Goal: Register for event/course

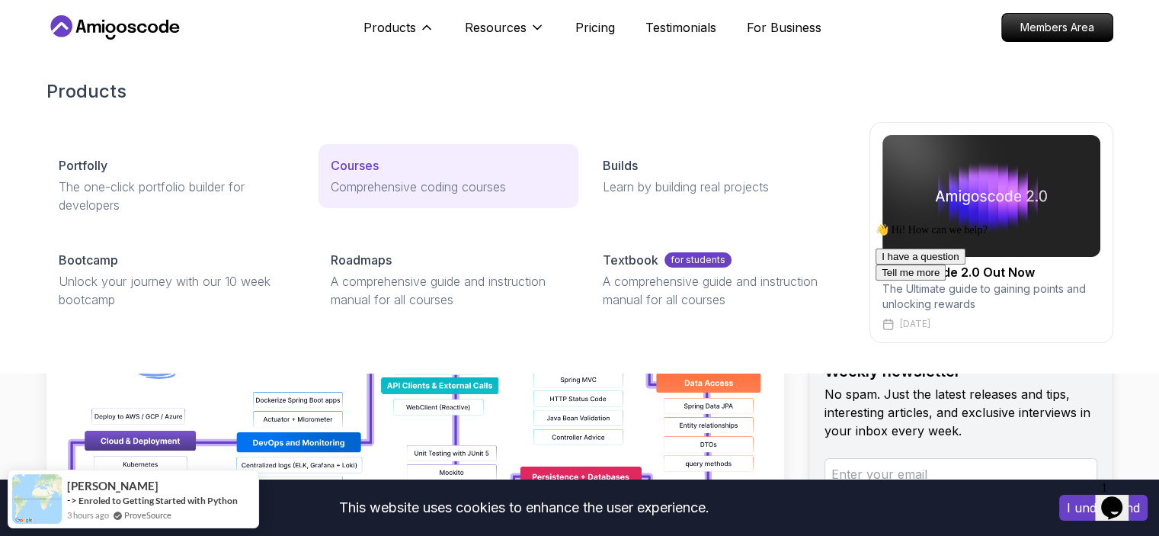
click at [418, 184] on p "Comprehensive coding courses" at bounding box center [449, 187] width 236 height 18
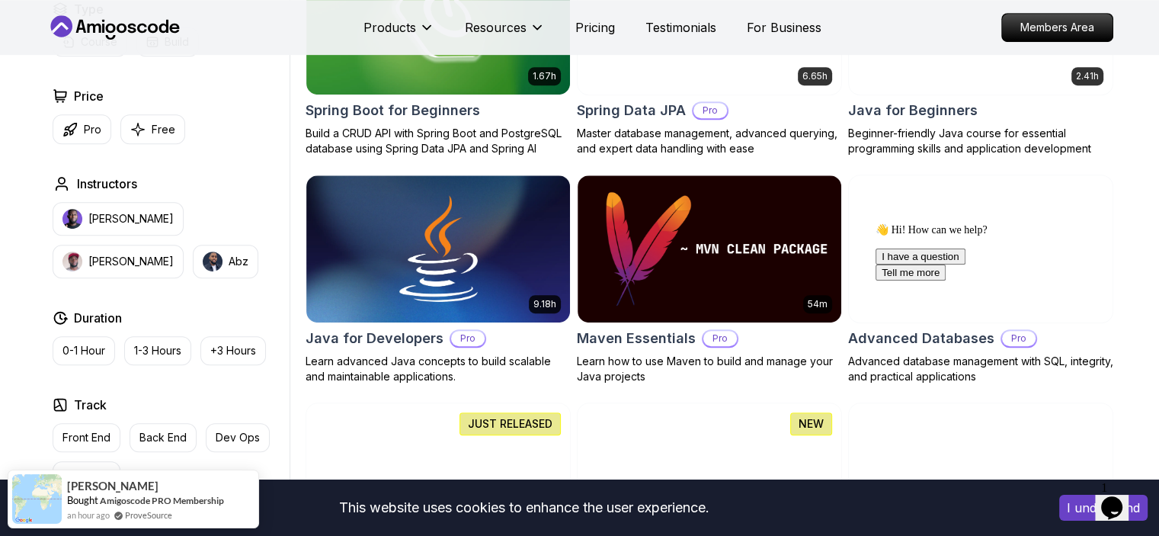
scroll to position [777, 0]
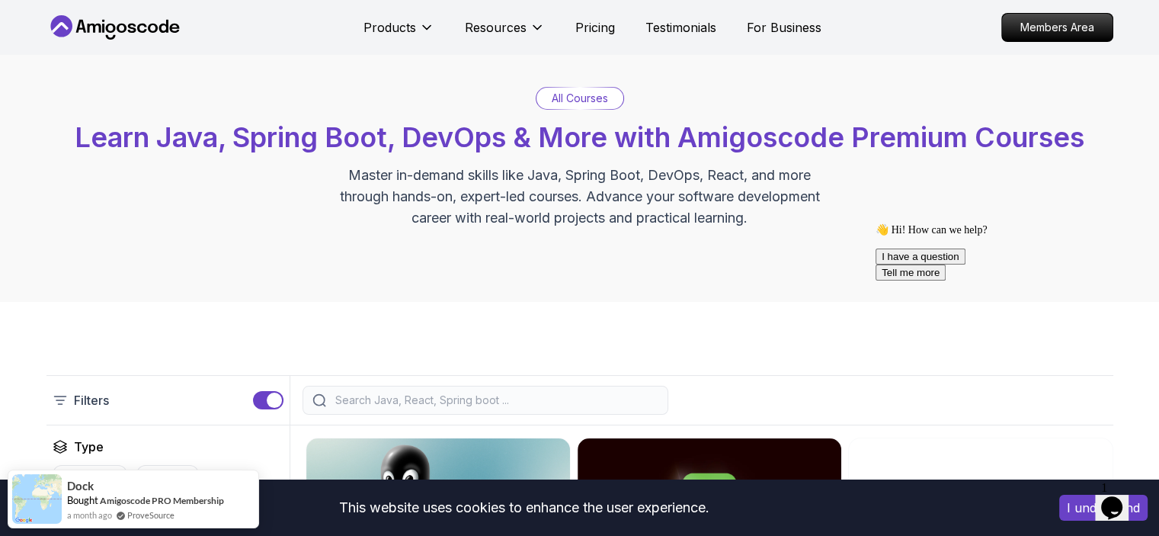
scroll to position [0, 0]
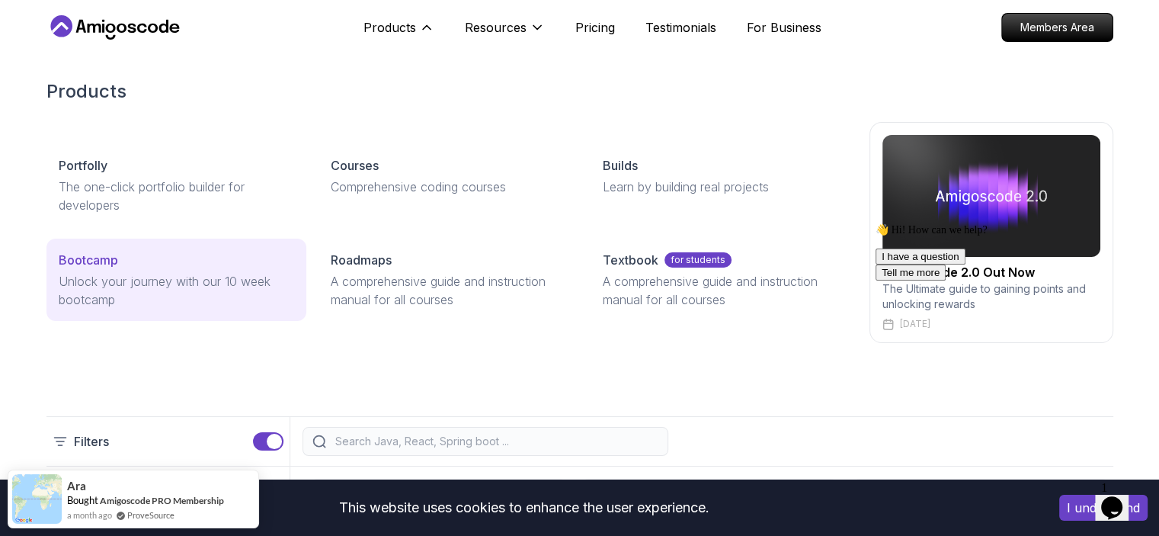
click at [181, 282] on p "Unlock your journey with our 10 week bootcamp" at bounding box center [177, 290] width 236 height 37
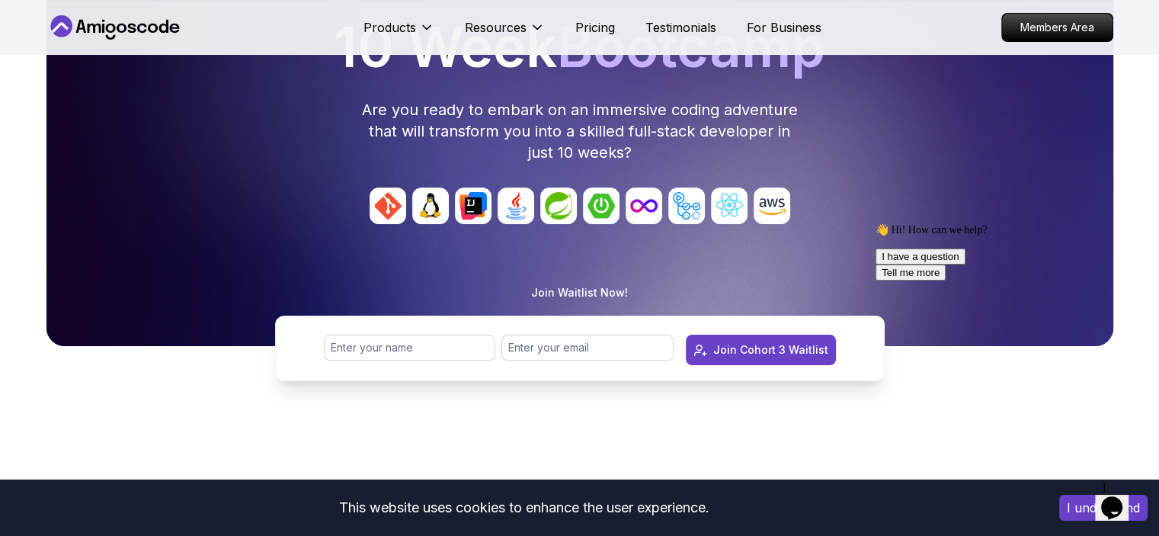
scroll to position [170, 0]
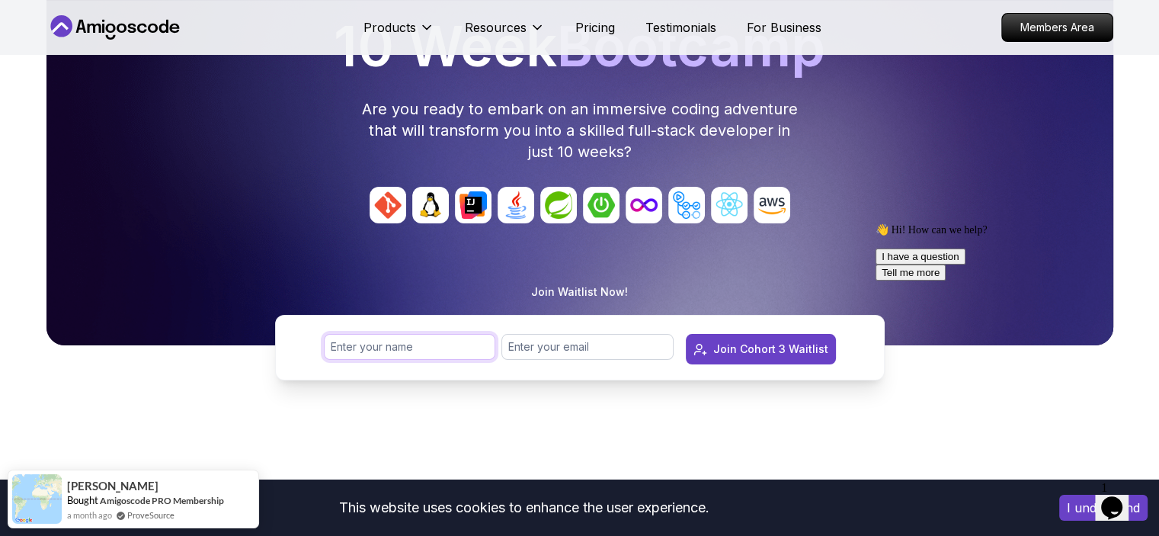
click at [413, 344] on input "text" at bounding box center [410, 347] width 172 height 26
type input "[PERSON_NAME] [PERSON_NAME] Bodducharla"
click at [562, 356] on input "email" at bounding box center [588, 347] width 172 height 26
type input "[EMAIL_ADDRESS][DOMAIN_NAME]"
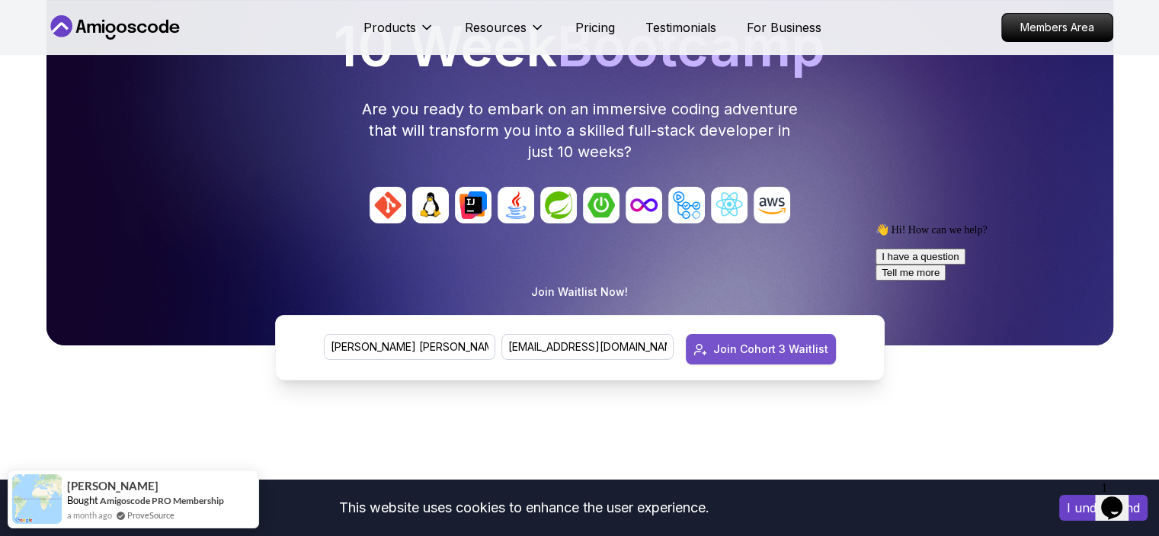
click at [800, 356] on div "Join Cohort 3 Waitlist" at bounding box center [770, 348] width 115 height 15
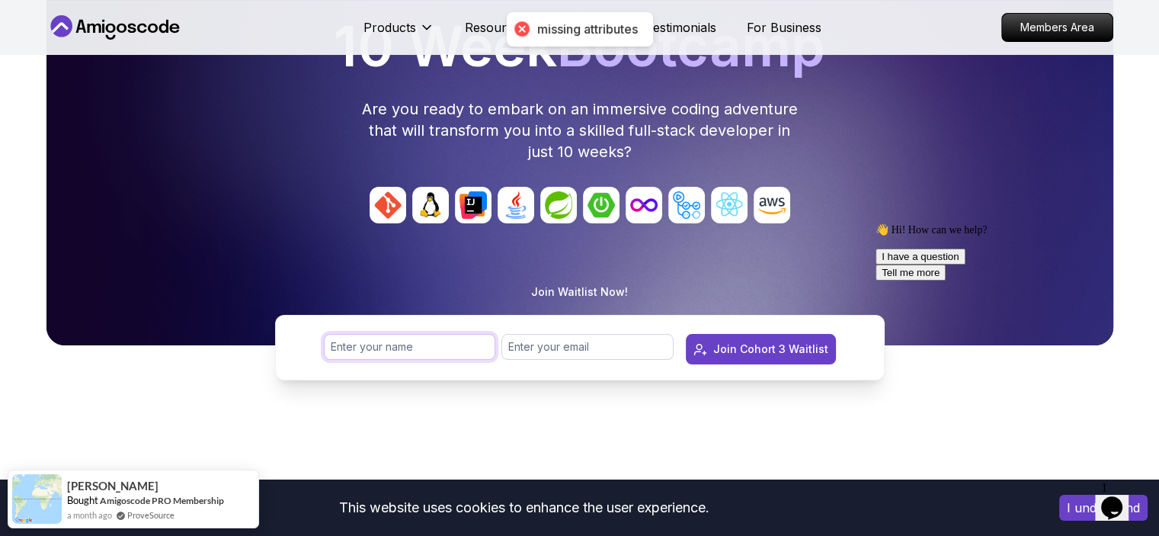
click at [427, 352] on input "text" at bounding box center [410, 347] width 172 height 26
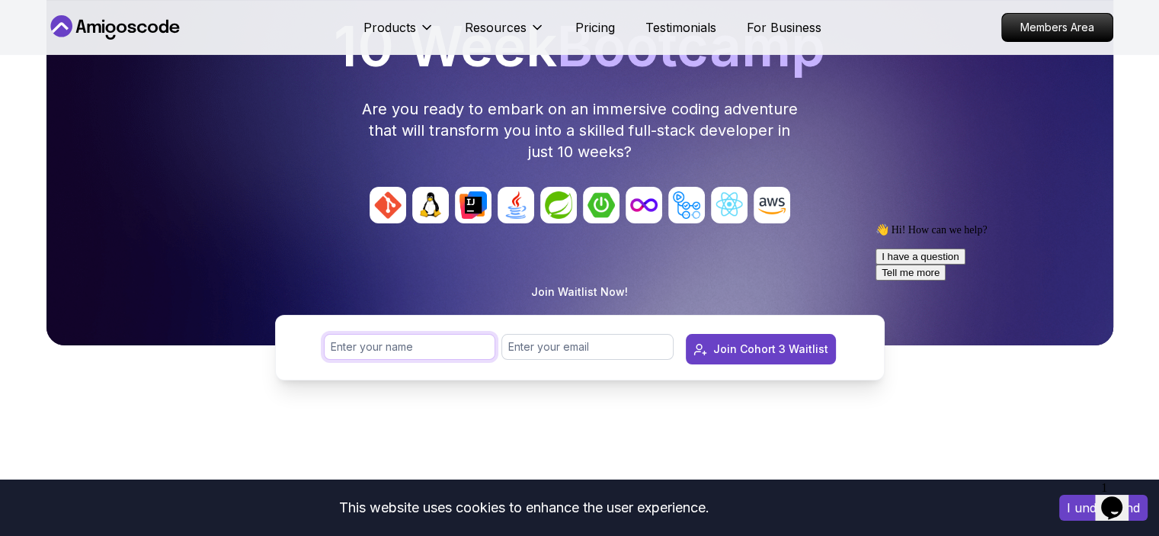
type input "[PERSON_NAME] [PERSON_NAME] Bodducharla"
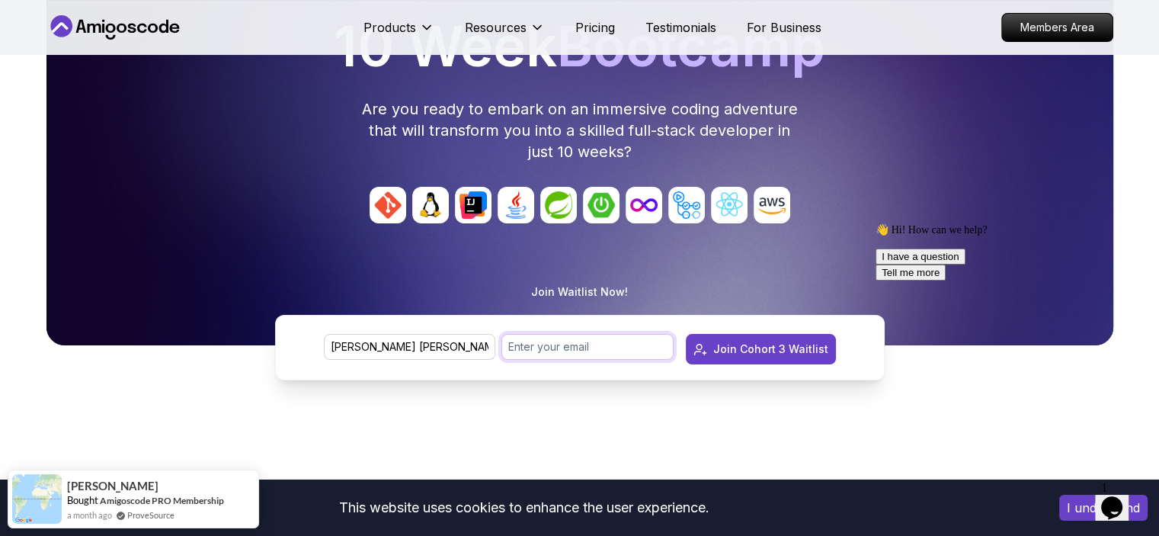
click at [585, 345] on input "email" at bounding box center [588, 347] width 172 height 26
type input "[EMAIL_ADDRESS][DOMAIN_NAME]"
click at [750, 354] on div "Join Cohort 3 Waitlist" at bounding box center [770, 348] width 115 height 15
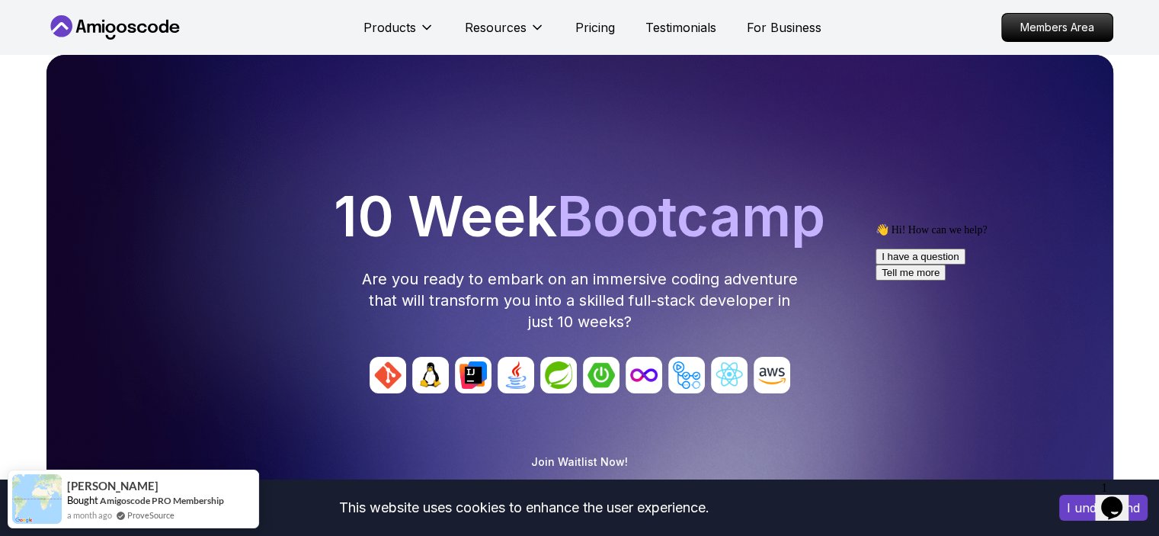
scroll to position [0, 0]
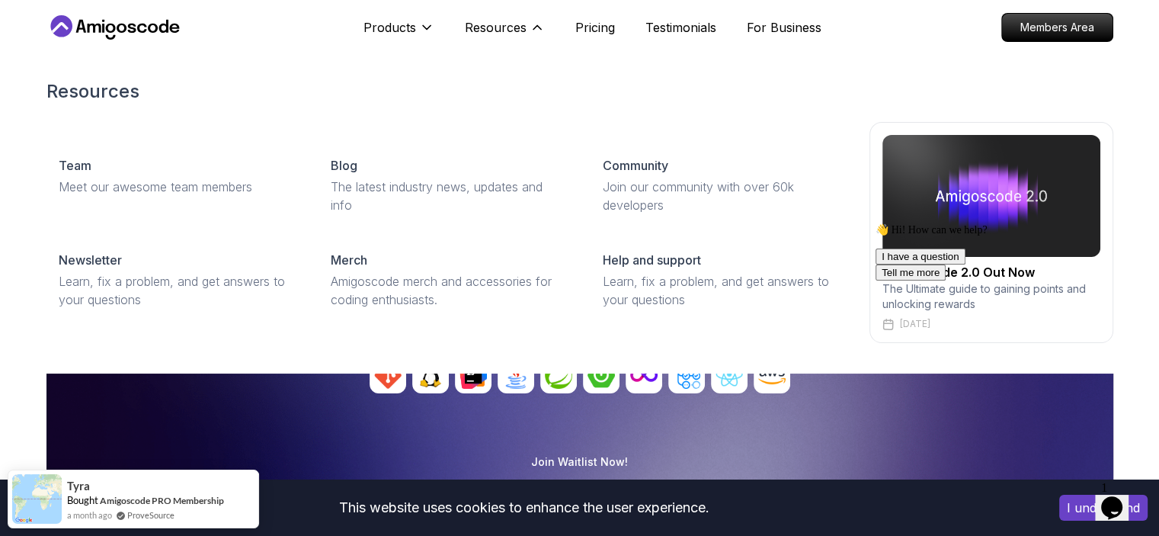
click at [918, 176] on img at bounding box center [992, 196] width 218 height 122
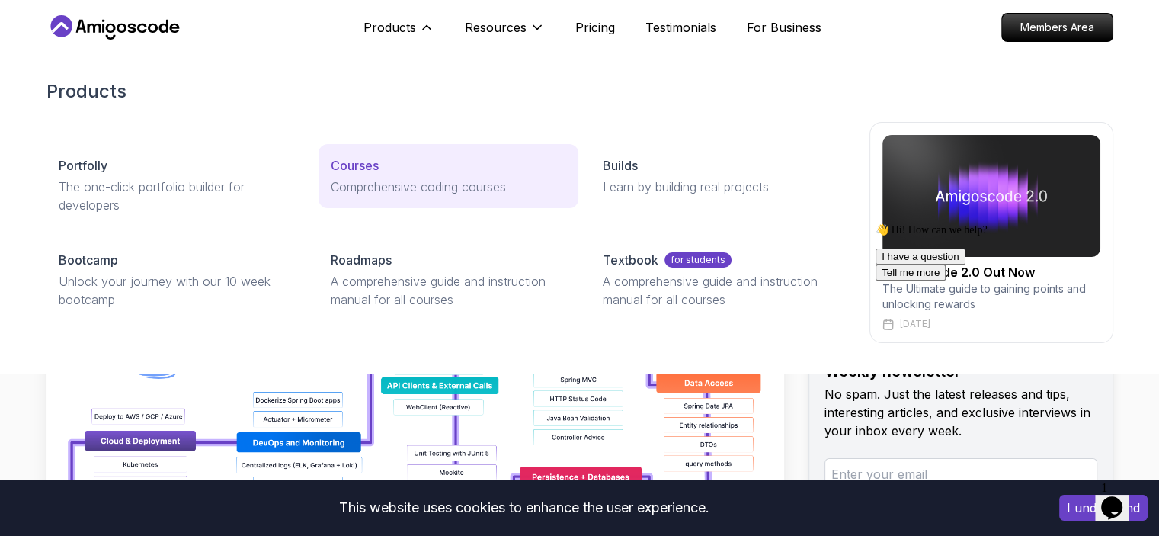
click at [404, 175] on link "Courses Comprehensive coding courses" at bounding box center [449, 176] width 260 height 64
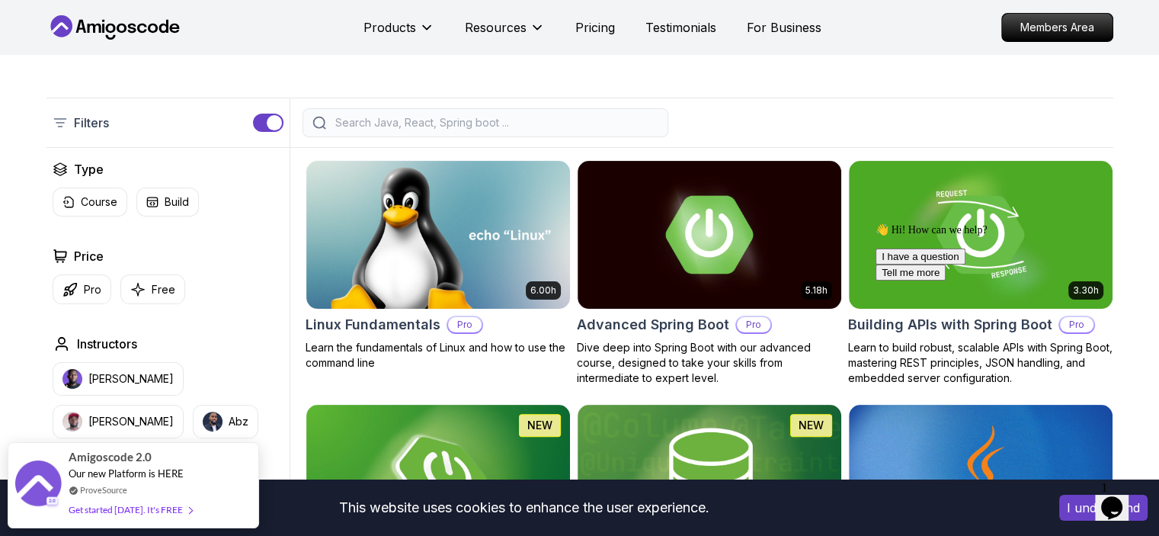
scroll to position [319, 0]
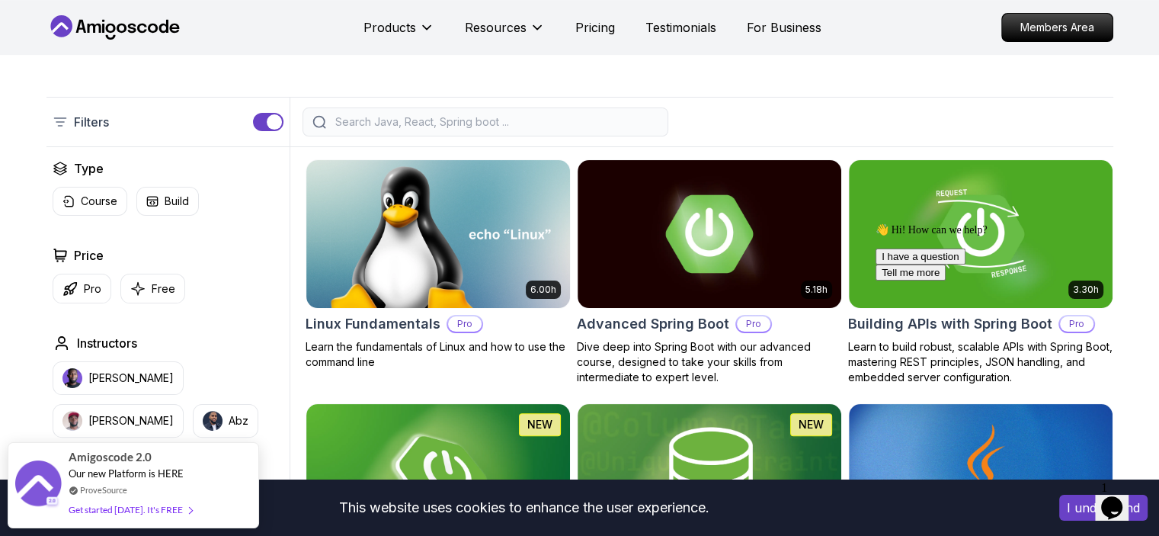
click at [472, 274] on img at bounding box center [438, 234] width 264 height 148
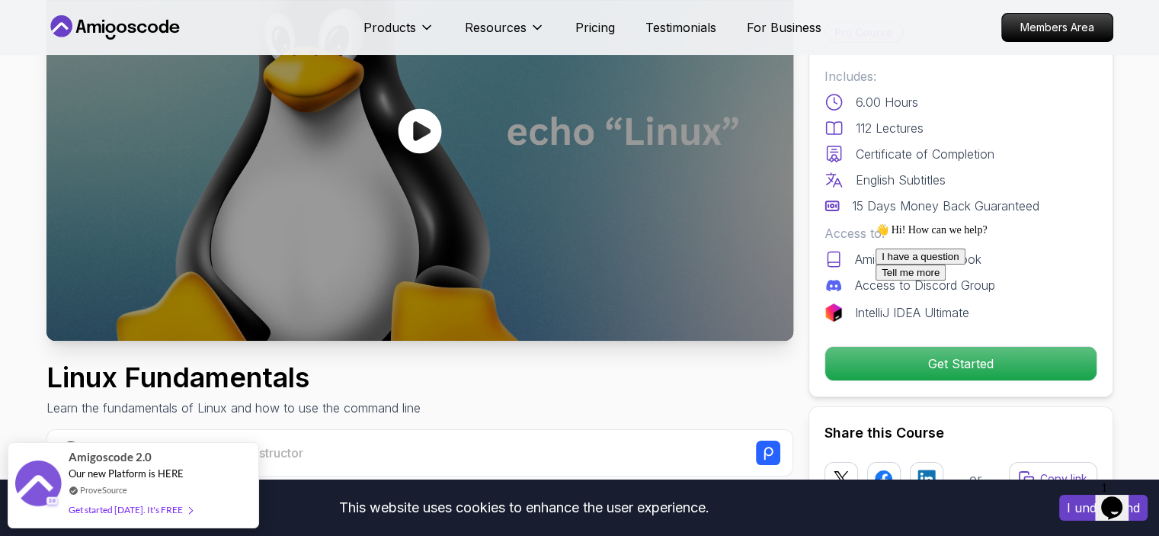
scroll to position [172, 0]
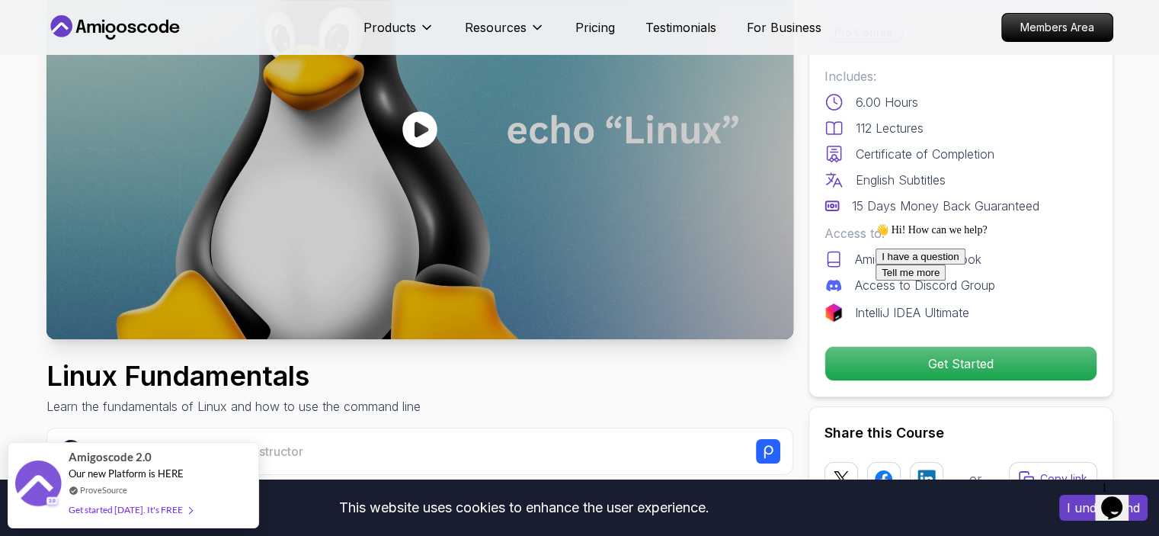
click at [876, 223] on icon "Chat attention grabber" at bounding box center [876, 223] width 0 height 0
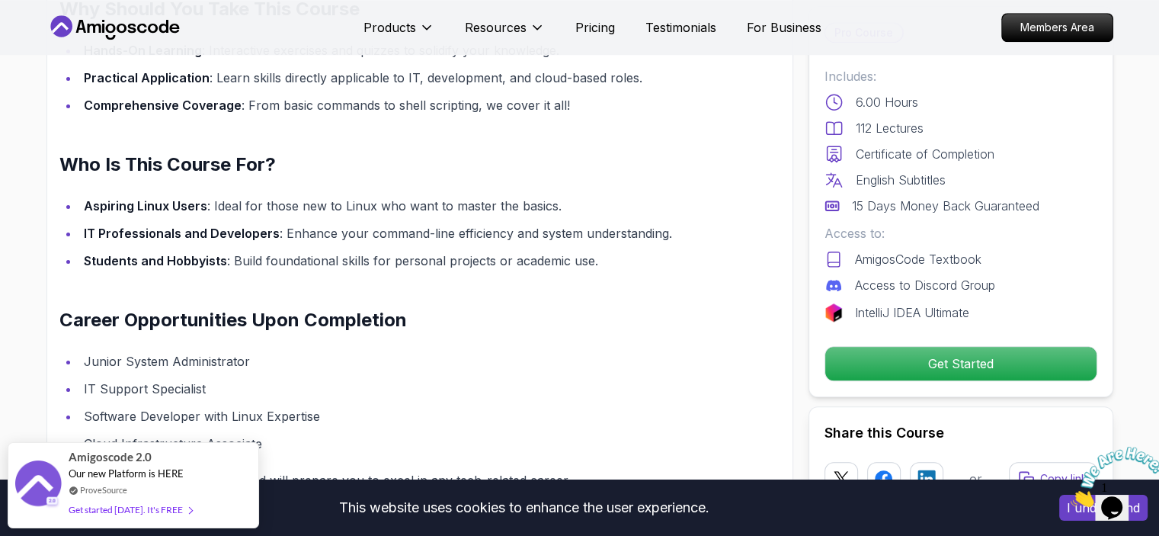
scroll to position [1256, 0]
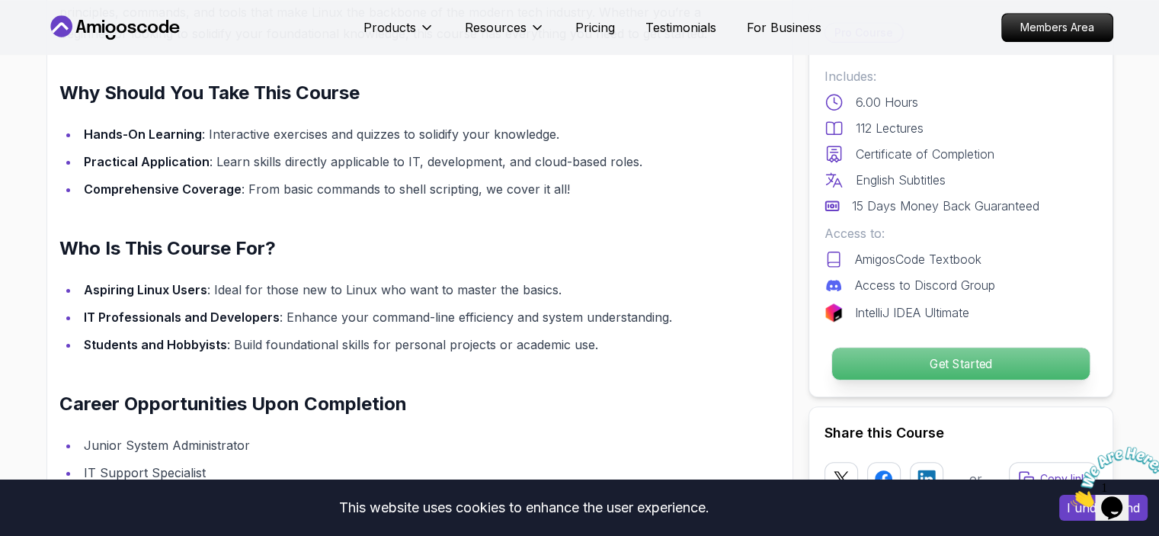
click at [909, 351] on p "Get Started" at bounding box center [961, 364] width 258 height 32
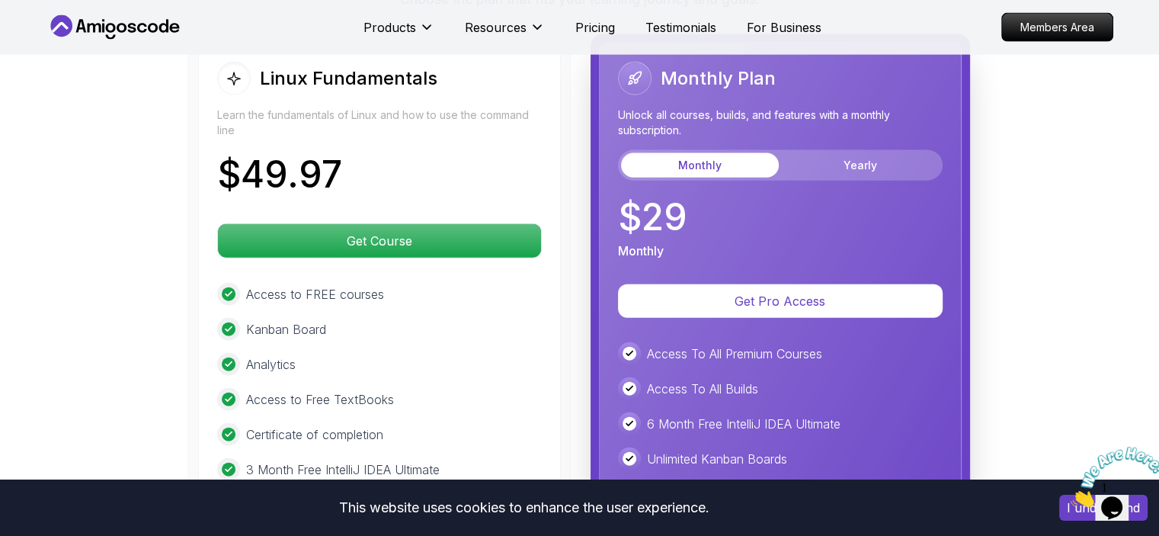
scroll to position [3463, 0]
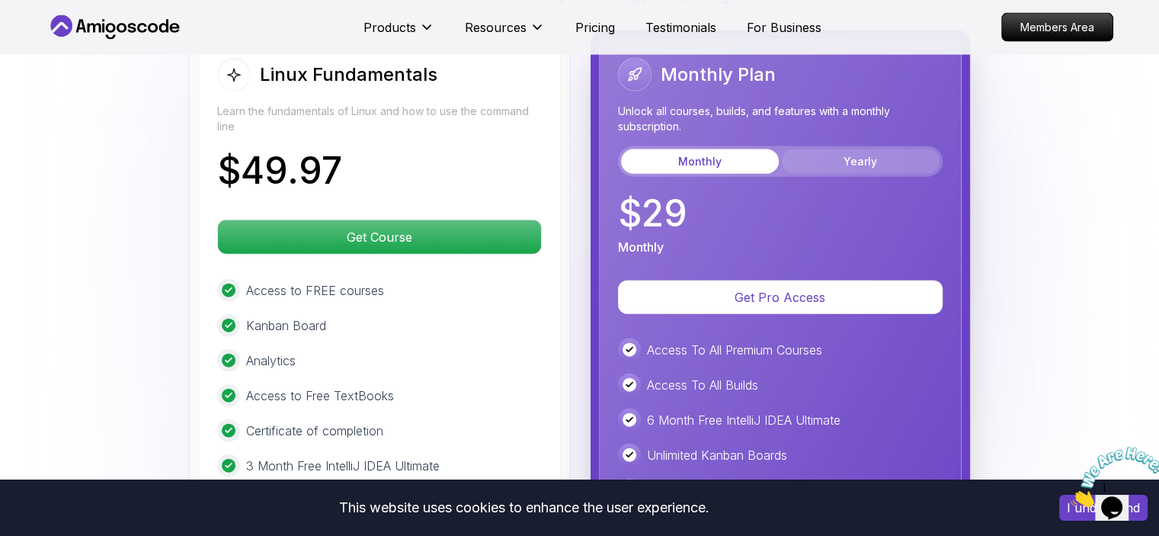
click at [840, 162] on button "Yearly" at bounding box center [861, 161] width 158 height 24
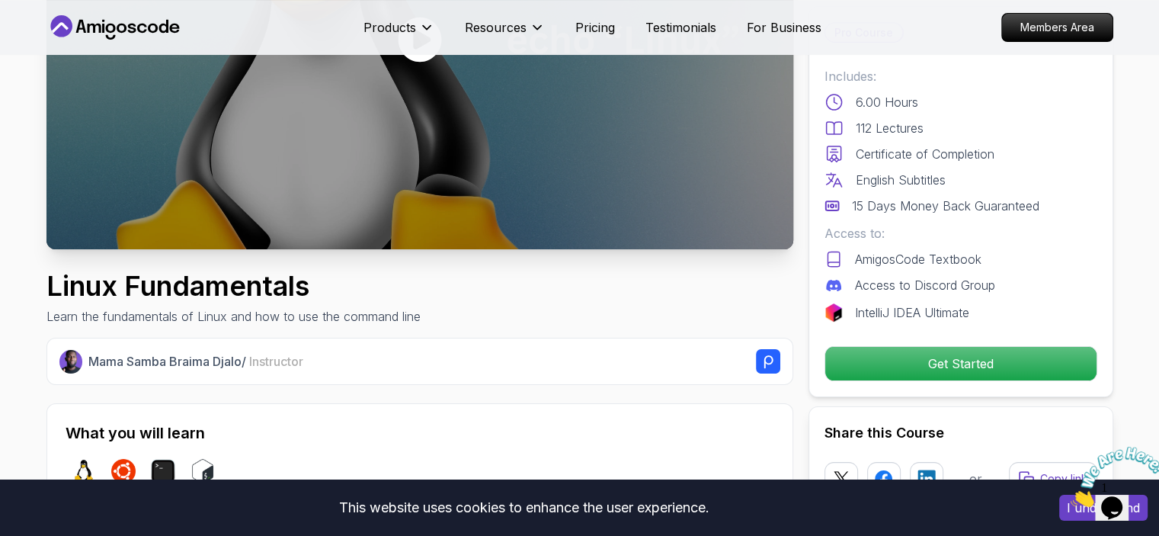
scroll to position [264, 0]
